Goal: Use online tool/utility: Utilize a website feature to perform a specific function

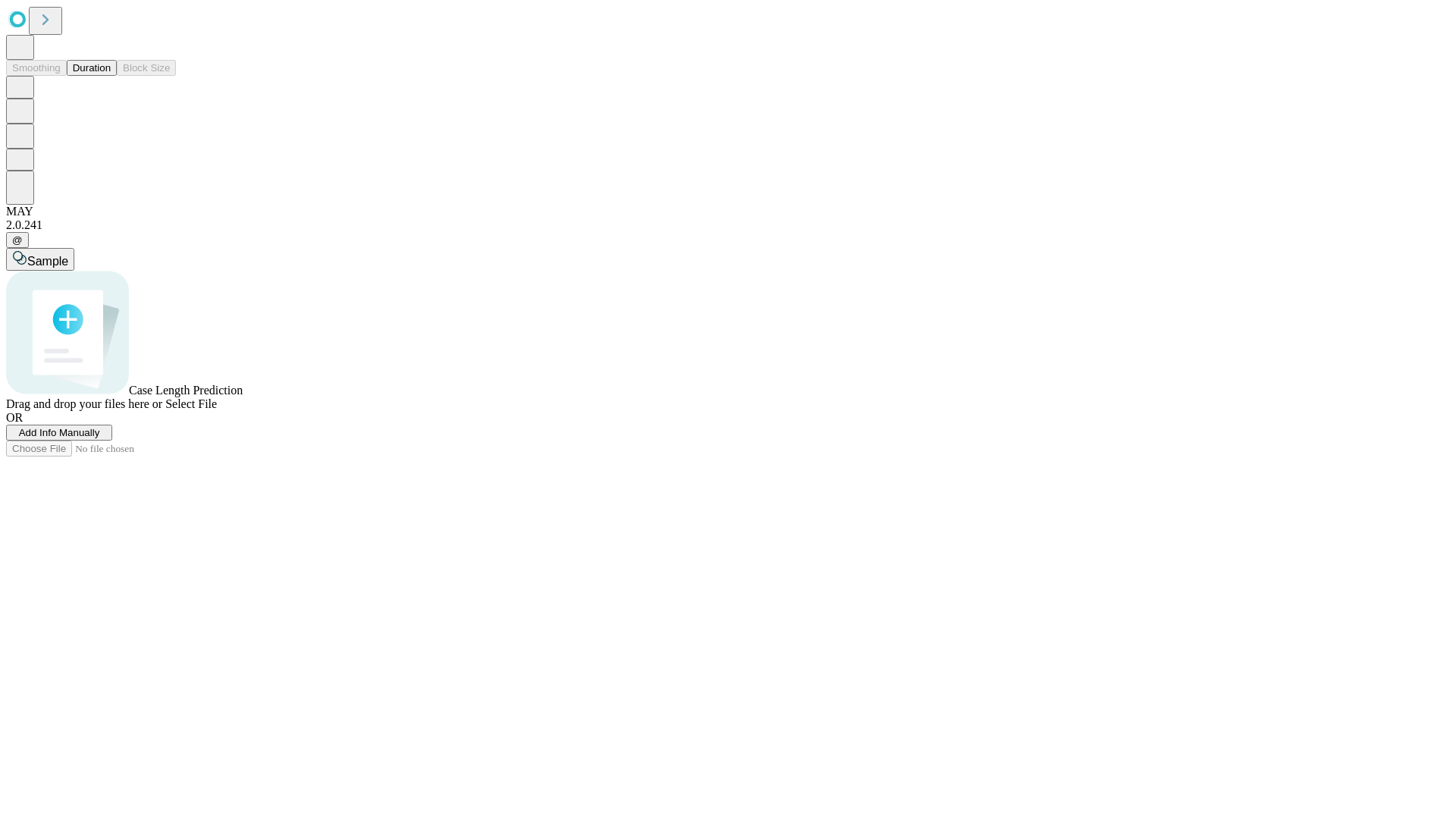
click at [111, 76] on button "Duration" at bounding box center [91, 68] width 50 height 16
click at [217, 410] on span "Select File" at bounding box center [190, 404] width 52 height 13
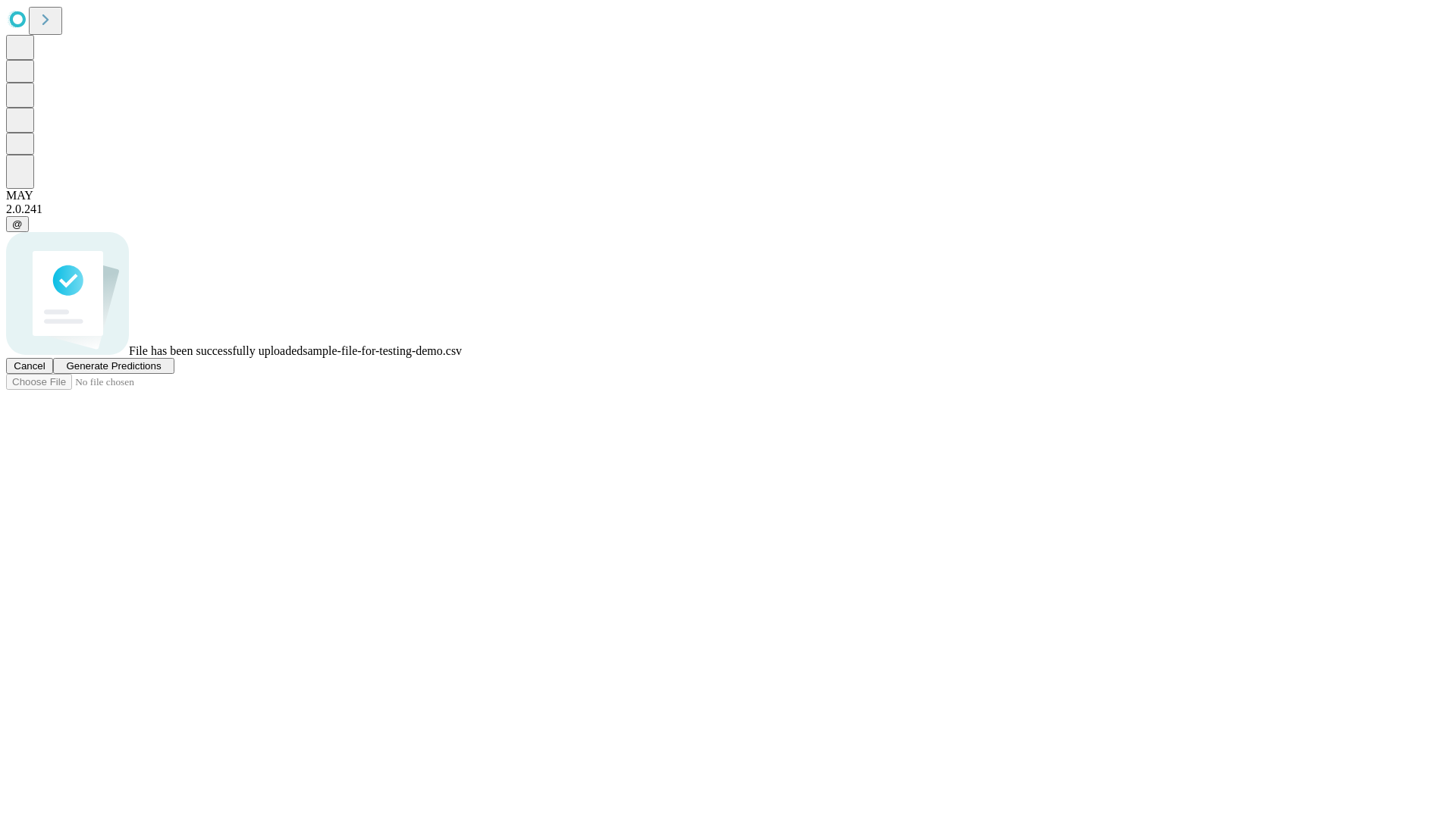
click at [161, 371] on span "Generate Predictions" at bounding box center [113, 366] width 95 height 11
